Goal: Task Accomplishment & Management: Complete application form

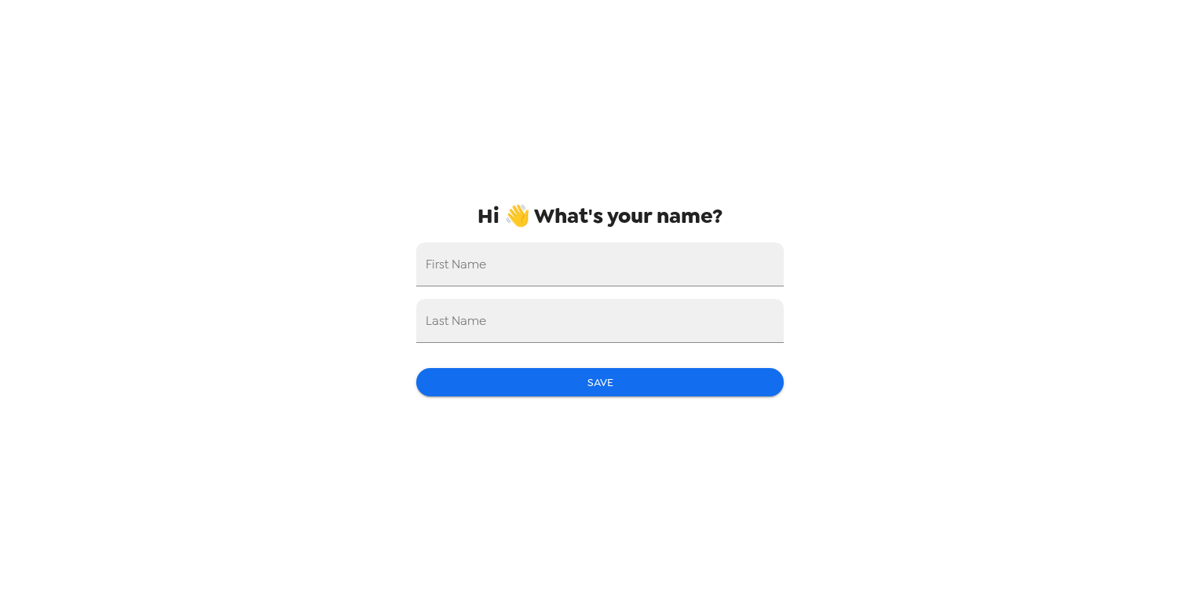
click at [634, 267] on input "First Name" at bounding box center [600, 265] width 368 height 44
type input "Carolina"
type input "[PERSON_NAME]"
click at [619, 397] on button "Save" at bounding box center [600, 382] width 368 height 29
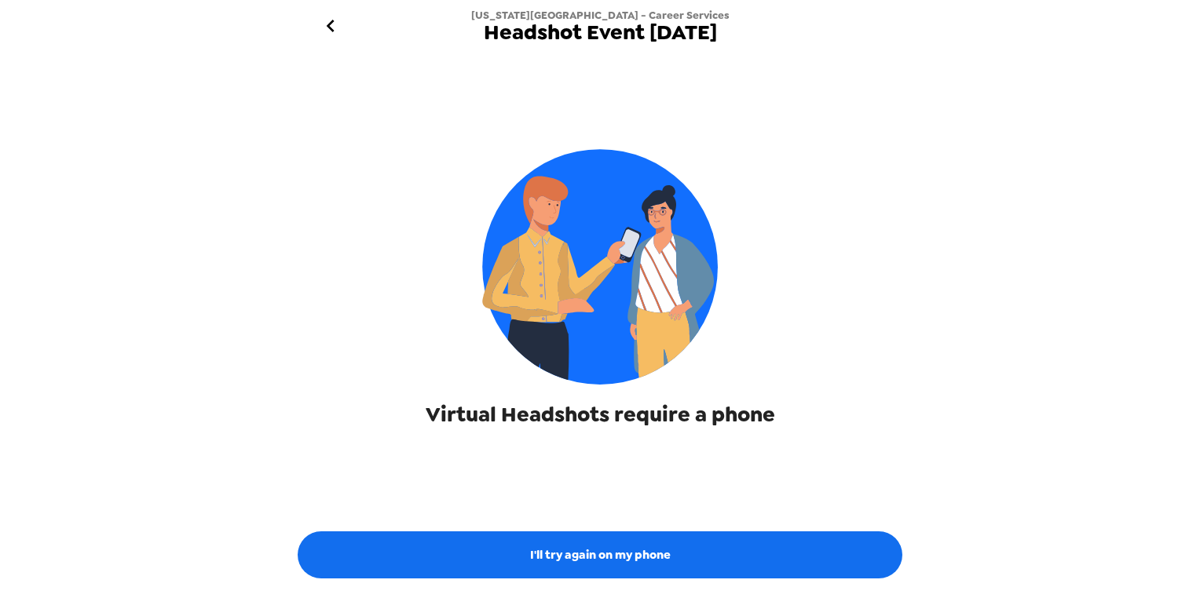
click at [605, 553] on button "I'll try again on my phone" at bounding box center [600, 555] width 605 height 47
click at [797, 555] on button "I'll try again on my phone" at bounding box center [600, 555] width 605 height 47
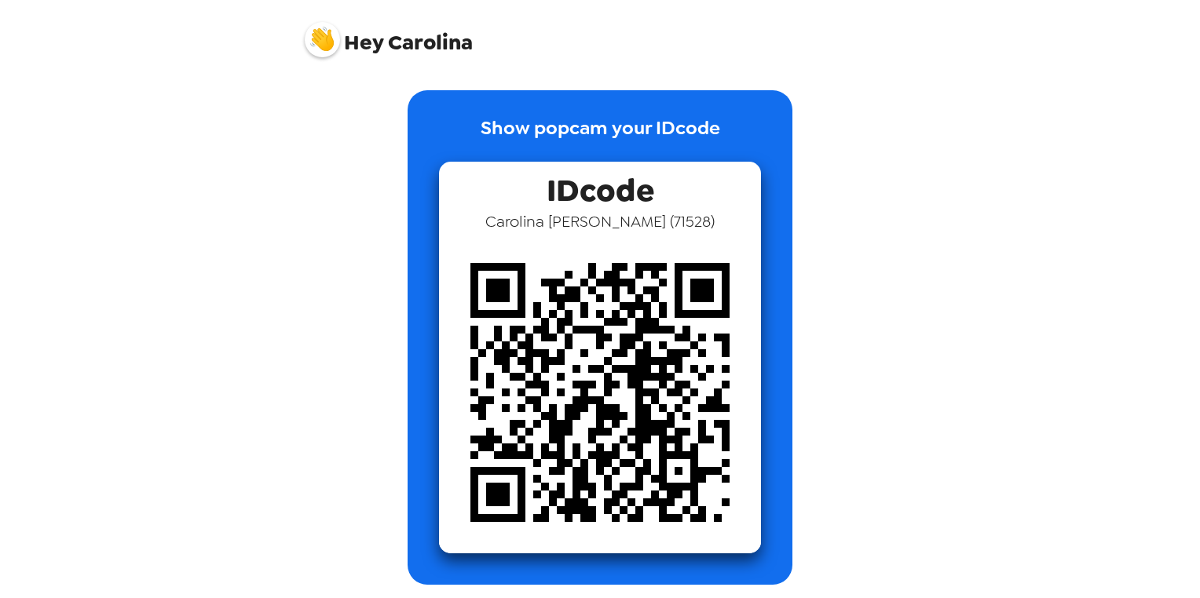
click at [1081, 99] on div "Hey Carolina Show popcam your IDcode IDcode [PERSON_NAME] ( 71528 )" at bounding box center [600, 299] width 1200 height 598
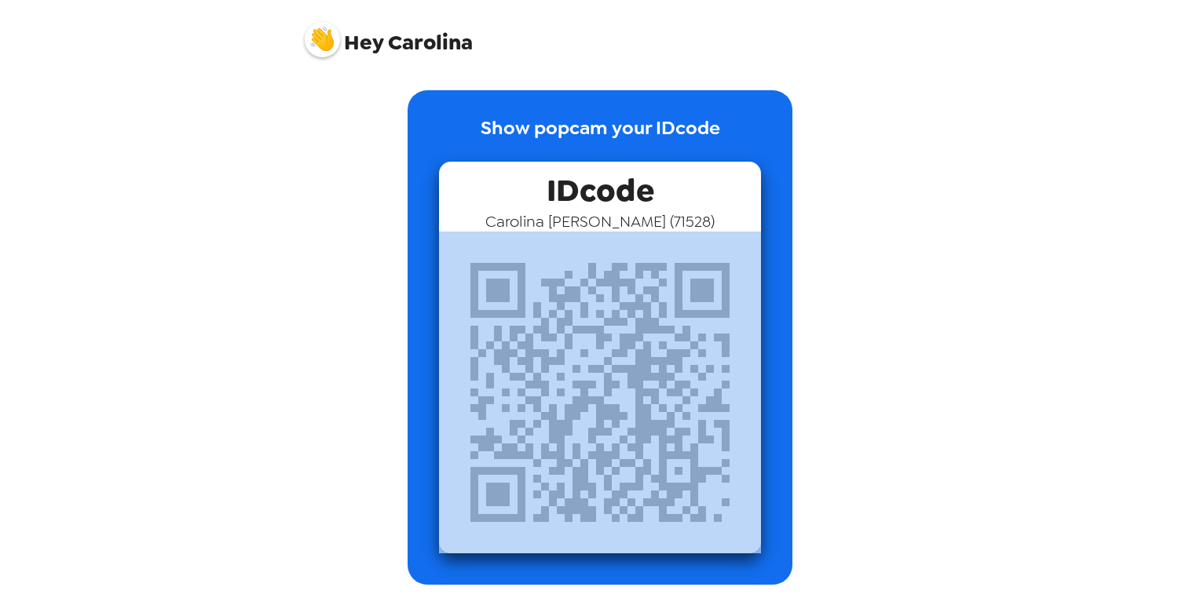
click at [1081, 99] on div "Hey Carolina Show popcam your IDcode IDcode [PERSON_NAME] ( 71528 )" at bounding box center [600, 299] width 1200 height 598
